Goal: Use online tool/utility: Use online tool/utility

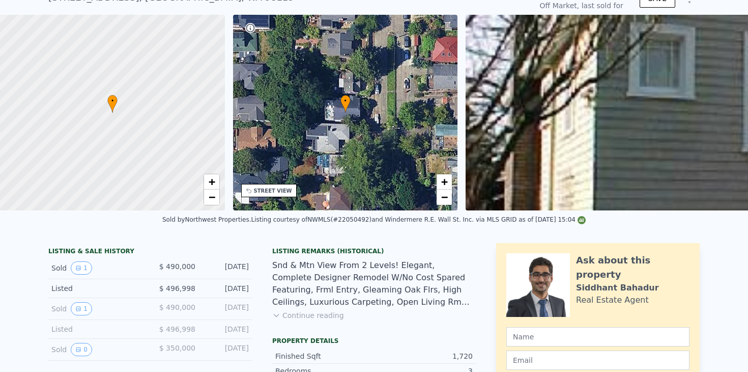
scroll to position [22, 0]
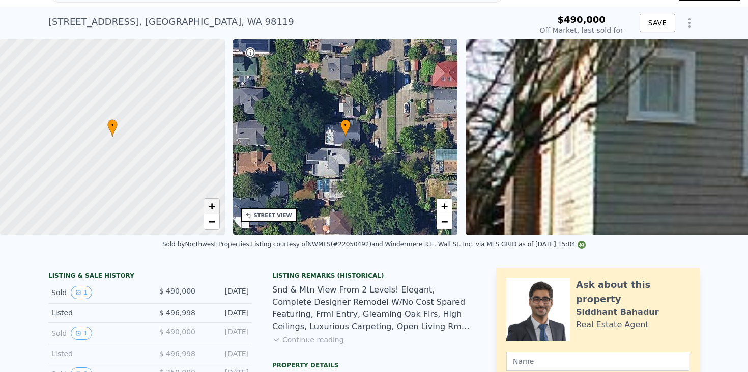
click at [210, 204] on span "+" at bounding box center [211, 206] width 7 height 13
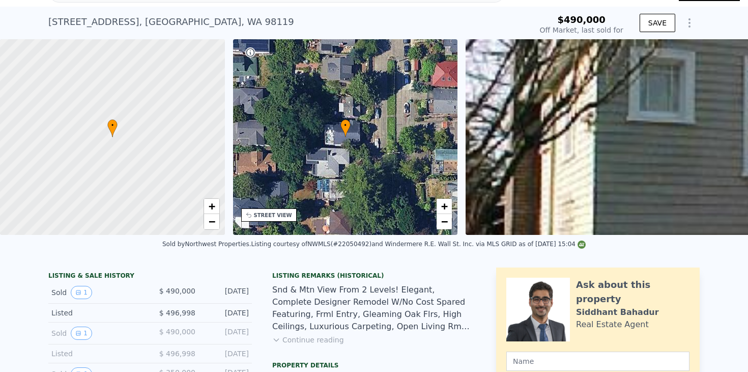
scroll to position [0, 0]
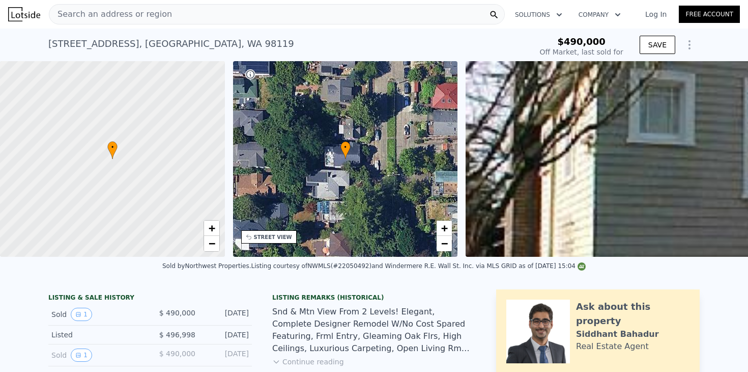
type input "$ 1,338,000"
type input "8"
type input "$ 0"
type input "$ 702,741"
click at [689, 47] on icon "Show Options" at bounding box center [690, 45] width 12 height 12
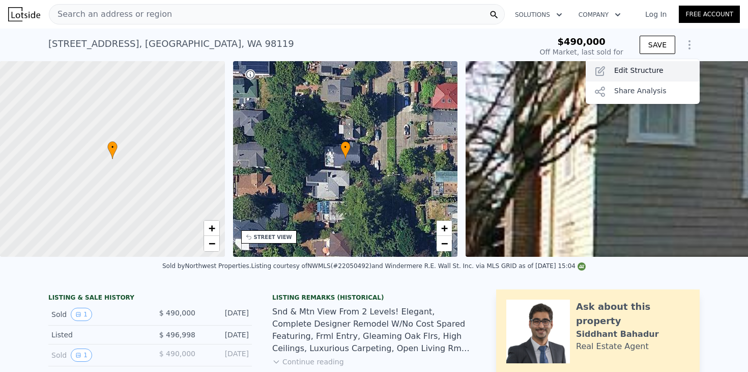
click at [652, 66] on div "Edit Structure" at bounding box center [643, 71] width 114 height 20
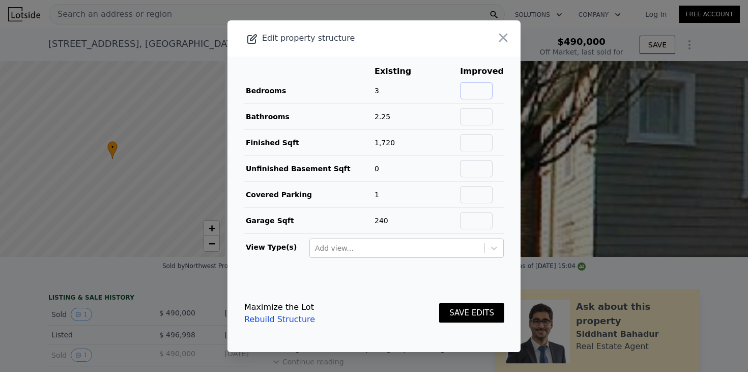
click at [485, 85] on input "text" at bounding box center [476, 90] width 33 height 17
type input "4"
click at [493, 111] on input "text" at bounding box center [476, 116] width 33 height 17
type input "3"
click at [423, 119] on td "2.25" at bounding box center [400, 116] width 53 height 26
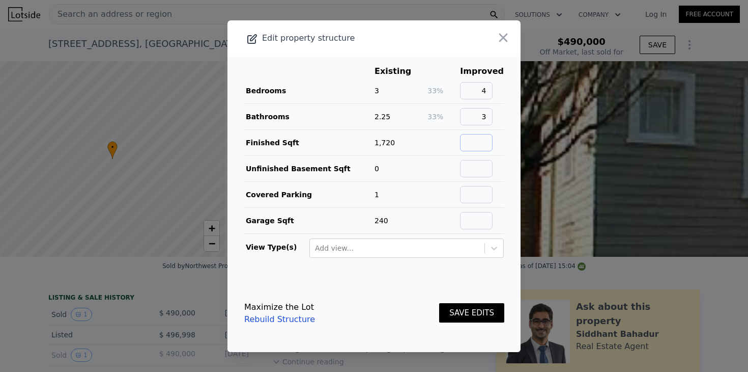
click at [484, 145] on input "text" at bounding box center [476, 142] width 33 height 17
type input "2210"
click at [411, 137] on td "1,720" at bounding box center [400, 142] width 53 height 26
click at [494, 247] on icon at bounding box center [494, 248] width 10 height 10
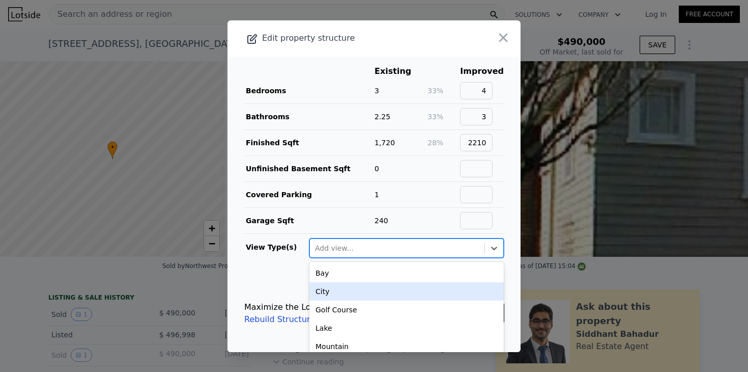
click at [466, 291] on div "City" at bounding box center [407, 291] width 194 height 18
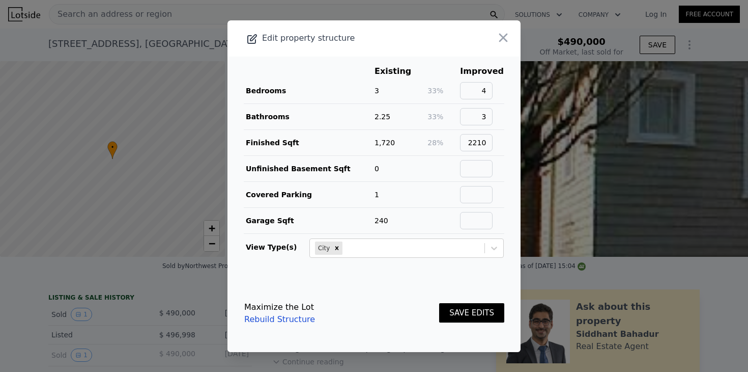
click at [476, 313] on button "SAVE EDITS" at bounding box center [471, 313] width 65 height 20
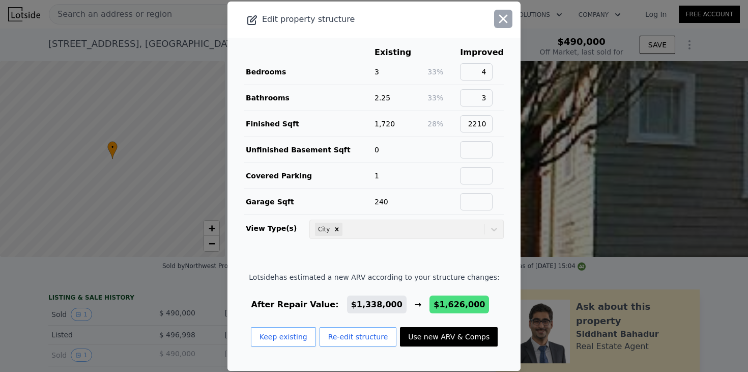
click at [510, 20] on icon "button" at bounding box center [503, 19] width 14 height 14
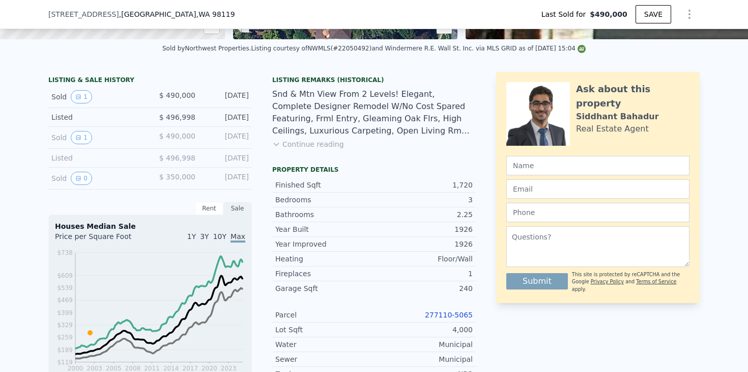
scroll to position [206, 0]
